Goal: Transaction & Acquisition: Obtain resource

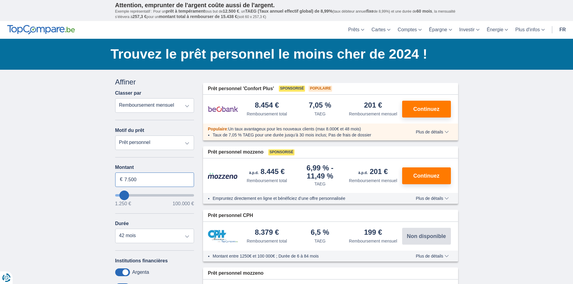
click at [143, 183] on input "7.500" at bounding box center [154, 180] width 79 height 14
type input "18.000"
type input "18250"
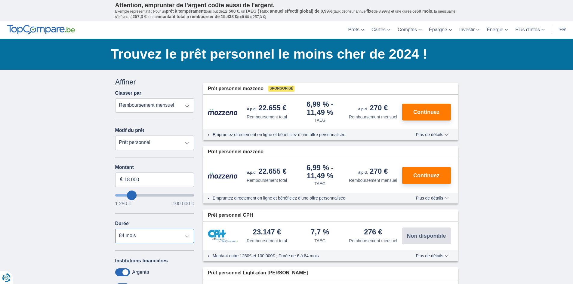
click at [115, 229] on select "12 mois 18 mois 24 mois 30 mois 36 mois 42 mois 48 mois 60 mois 72 mois 84 mois" at bounding box center [154, 236] width 79 height 14
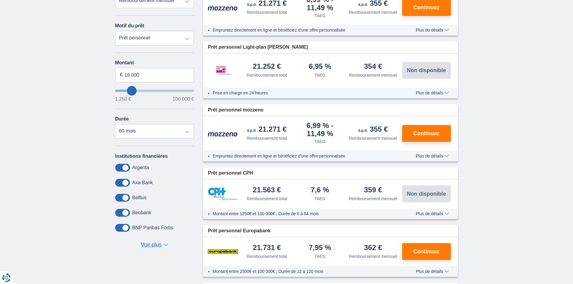
scroll to position [120, 0]
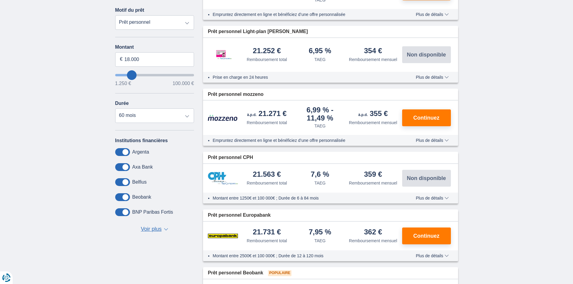
click at [155, 229] on span "Voir plus" at bounding box center [151, 230] width 21 height 8
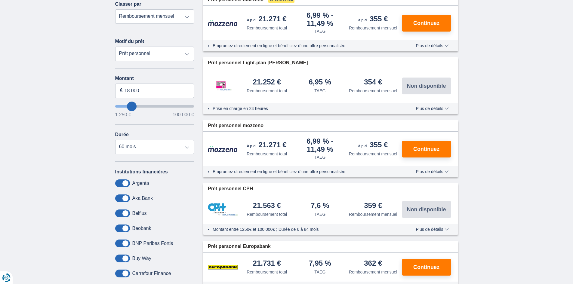
scroll to position [90, 0]
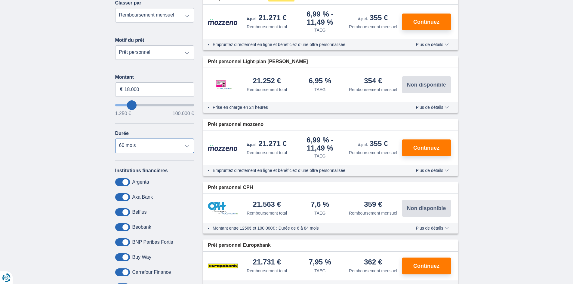
click at [164, 153] on select "12 mois 18 mois 24 mois 30 mois 36 mois 42 mois 48 mois 60 mois 72 mois 84 mois" at bounding box center [154, 146] width 79 height 14
click at [115, 139] on select "12 mois 18 mois 24 mois 30 mois 36 mois 42 mois 48 mois 60 mois 72 mois 84 mois" at bounding box center [154, 146] width 79 height 14
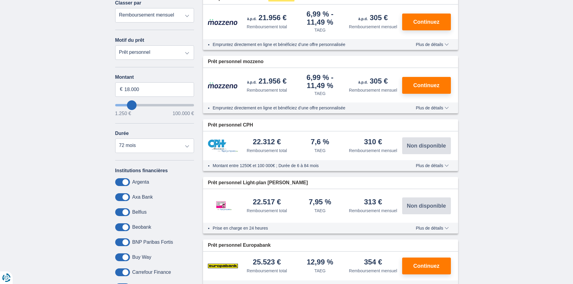
click at [489, 207] on div "× widget.non-eligible-application.title widget.non-eligible-application.text no…" at bounding box center [286, 277] width 573 height 594
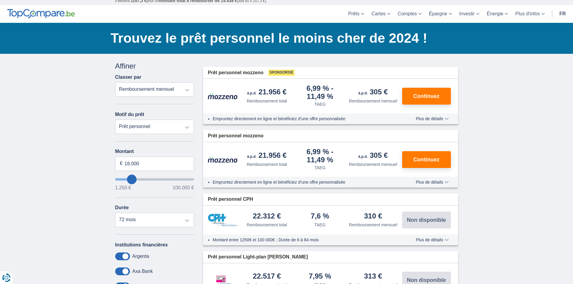
scroll to position [30, 0]
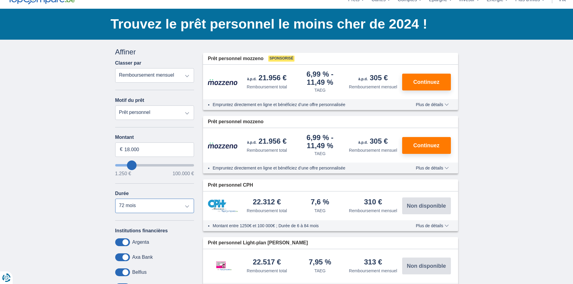
click at [152, 205] on select "12 mois 18 mois 24 mois 30 mois 36 mois 42 mois 48 mois 60 mois 72 mois 84 mois" at bounding box center [154, 206] width 79 height 14
select select "84"
click at [115, 199] on select "12 mois 18 mois 24 mois 30 mois 36 mois 42 mois 48 mois 60 mois 72 mois 84 mois" at bounding box center [154, 206] width 79 height 14
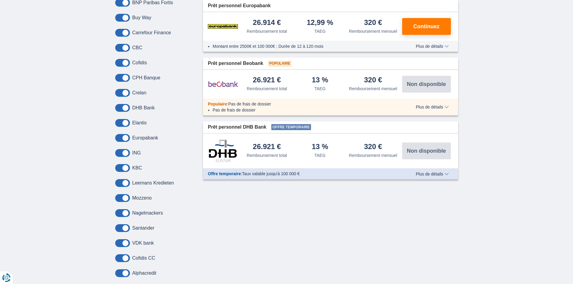
scroll to position [331, 0]
